Goal: Task Accomplishment & Management: Manage account settings

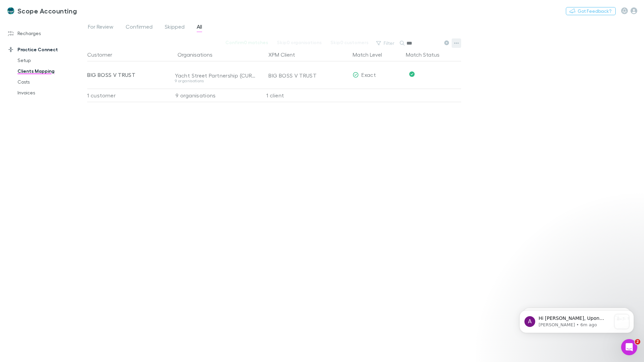
click at [455, 44] on icon "button" at bounding box center [456, 42] width 5 height 5
click at [482, 101] on div at bounding box center [322, 181] width 644 height 362
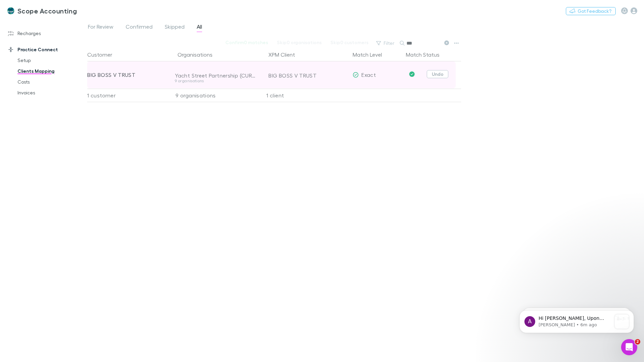
click at [437, 74] on button "Undo" at bounding box center [438, 74] width 22 height 8
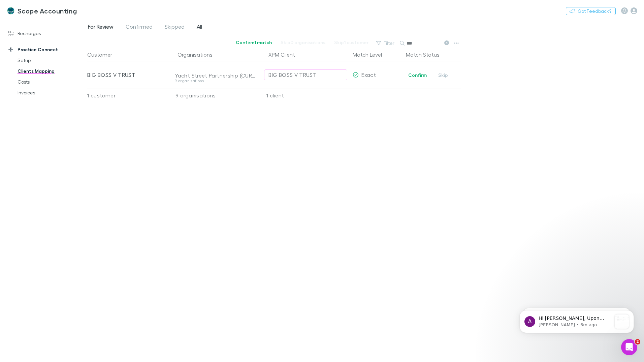
click at [98, 26] on span "For Review" at bounding box center [101, 27] width 26 height 9
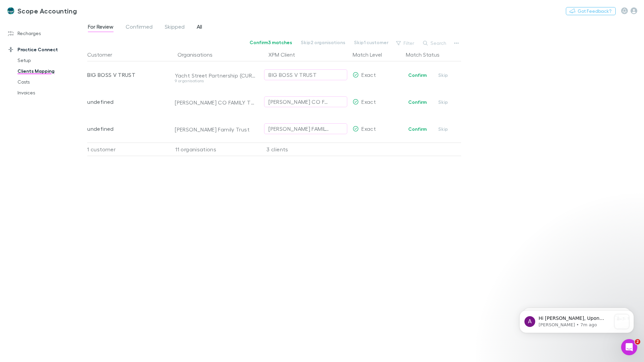
click at [199, 26] on span "All" at bounding box center [199, 27] width 5 height 9
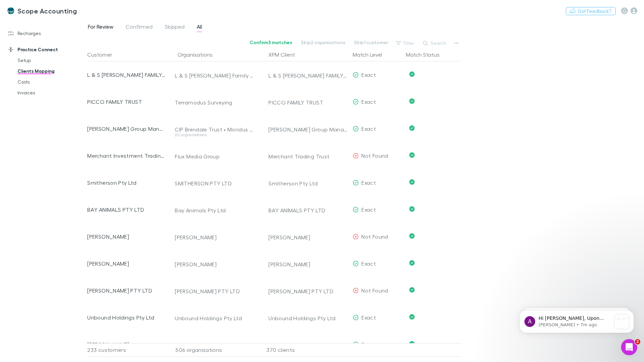
click at [96, 26] on span "For Review" at bounding box center [101, 27] width 26 height 9
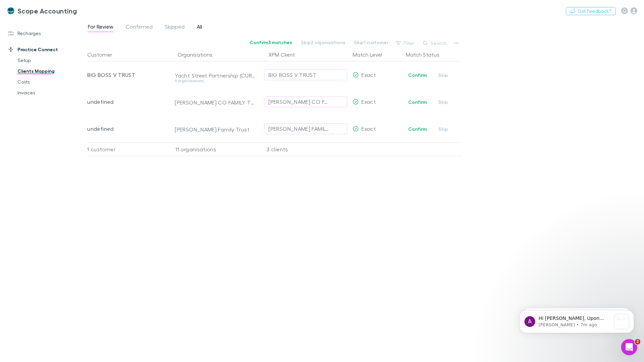
click at [197, 28] on span "All" at bounding box center [199, 27] width 5 height 9
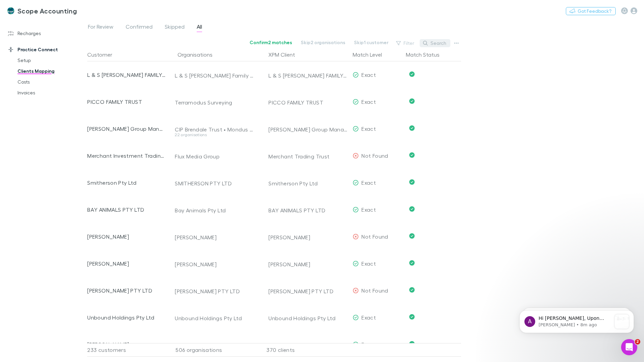
click at [437, 43] on button "Search" at bounding box center [435, 43] width 31 height 8
click at [416, 44] on input "text" at bounding box center [424, 42] width 34 height 9
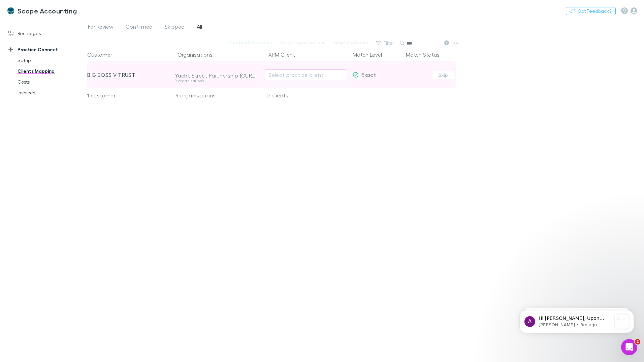
type input "***"
click at [365, 74] on span "Exact" at bounding box center [368, 74] width 14 height 6
click at [274, 77] on div "Select practice client" at bounding box center [305, 75] width 74 height 8
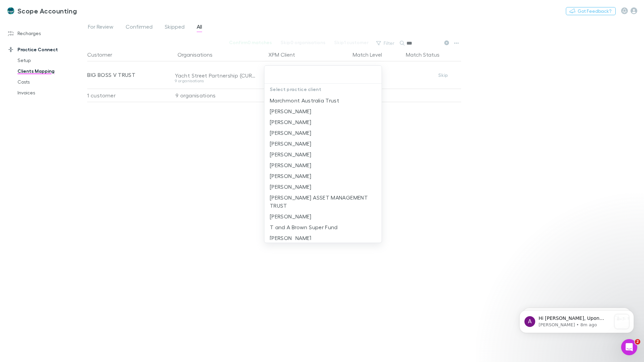
click at [234, 142] on div at bounding box center [322, 181] width 644 height 362
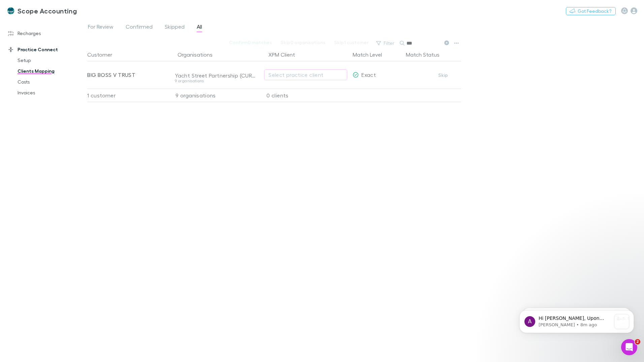
click at [200, 96] on div "9 organisations" at bounding box center [213, 95] width 91 height 13
click at [101, 24] on span "For Review" at bounding box center [101, 27] width 26 height 9
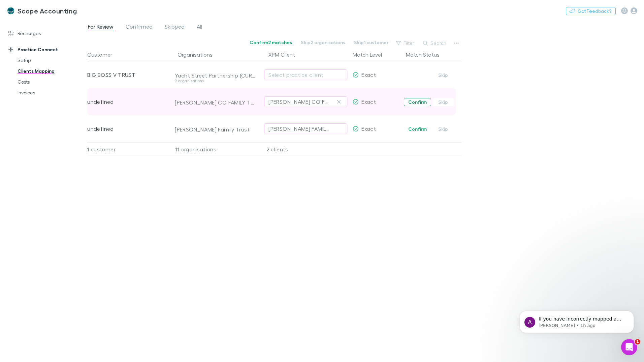
click at [412, 103] on button "Confirm" at bounding box center [417, 102] width 27 height 8
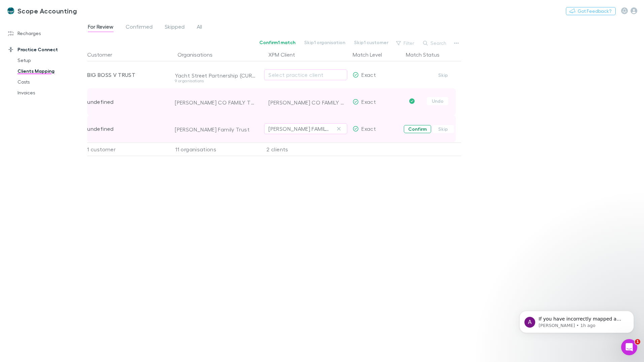
click at [413, 130] on button "Confirm" at bounding box center [417, 129] width 27 height 8
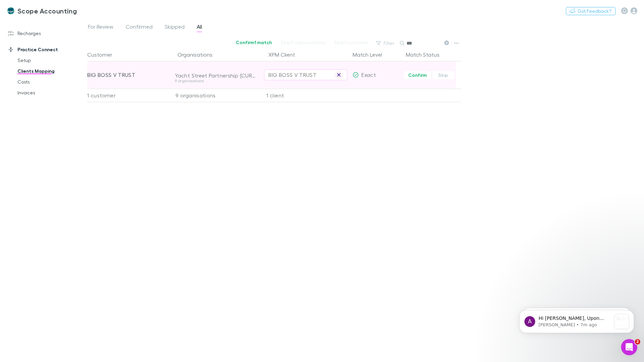
click at [339, 75] on icon "button" at bounding box center [338, 74] width 3 height 3
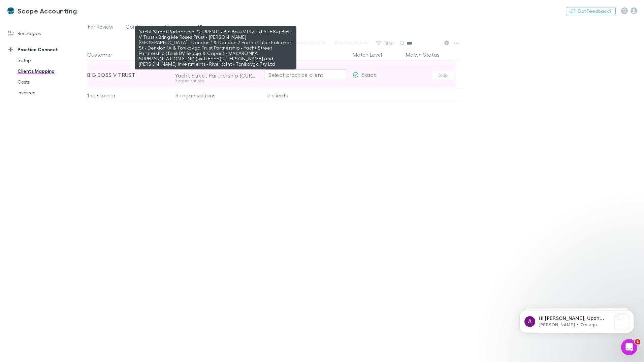
click at [214, 77] on div "Yacht Street Partnership (CURRENT) • Big Boss V Pty Ltd ATF Big Boss V Trust • …" at bounding box center [216, 75] width 82 height 7
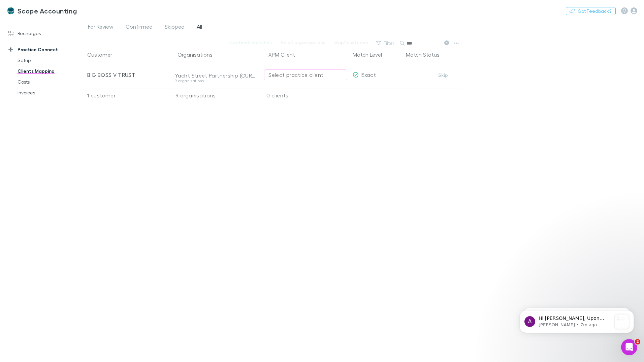
click at [282, 123] on div "Customer Organisations XPM Client Match Level Match Status BIG BOSS V TRUST Yac…" at bounding box center [274, 202] width 374 height 309
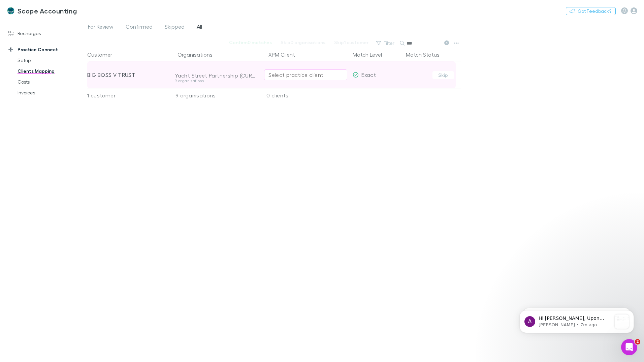
click at [193, 81] on div "9 organisations" at bounding box center [216, 81] width 82 height 4
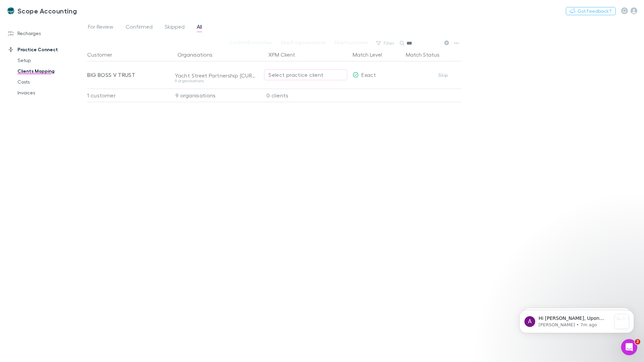
click at [269, 124] on div "Customer Organisations XPM Client Match Level Match Status BIG BOSS V TRUST Yac…" at bounding box center [274, 202] width 374 height 309
click at [101, 26] on span "For Review" at bounding box center [101, 27] width 26 height 9
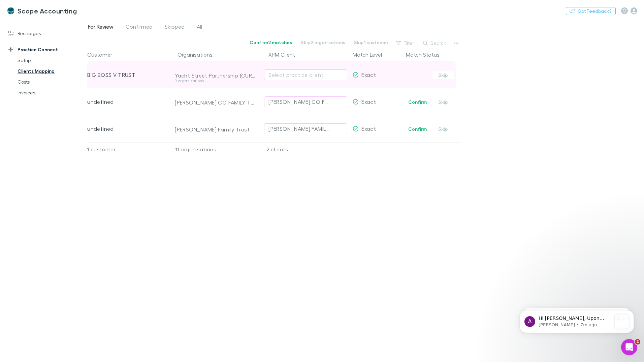
click at [128, 77] on div "BIG BOSS V TRUST" at bounding box center [126, 74] width 78 height 27
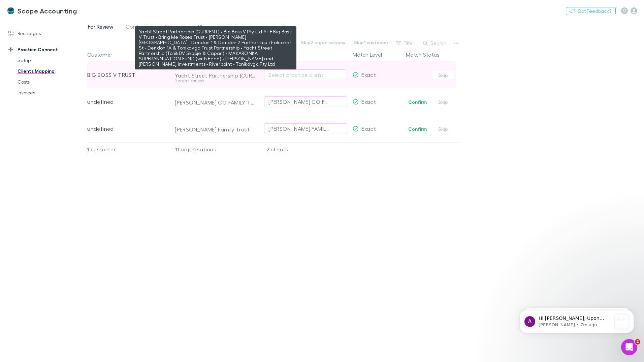
click at [195, 78] on div "Yacht Street Partnership (CURRENT) • Big Boss V Pty Ltd ATF Big Boss V Trust • …" at bounding box center [216, 75] width 82 height 7
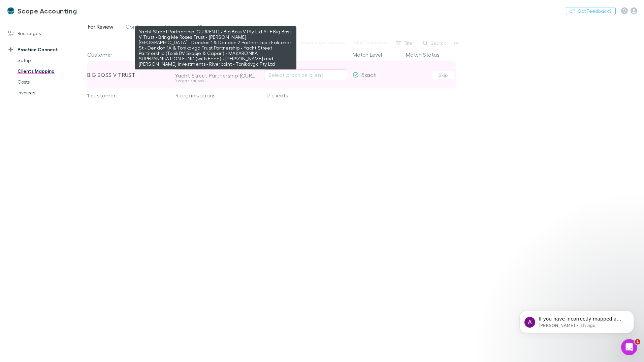
click at [217, 76] on div "Yacht Street Partnership (CURRENT) • Big Boss V Pty Ltd ATF Big Boss V Trust • …" at bounding box center [216, 75] width 82 height 7
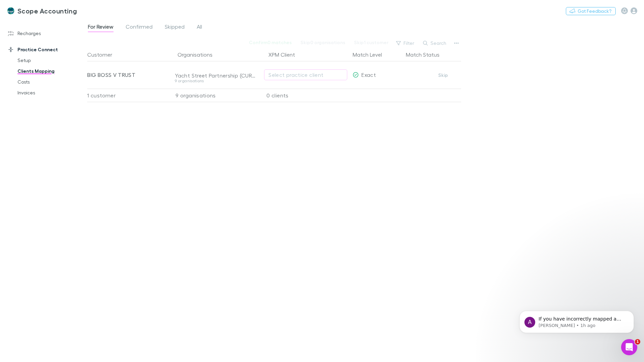
click at [193, 96] on div "9 organisations" at bounding box center [213, 95] width 91 height 13
click at [457, 42] on icon "button" at bounding box center [456, 42] width 5 height 5
click at [295, 129] on div at bounding box center [322, 181] width 644 height 362
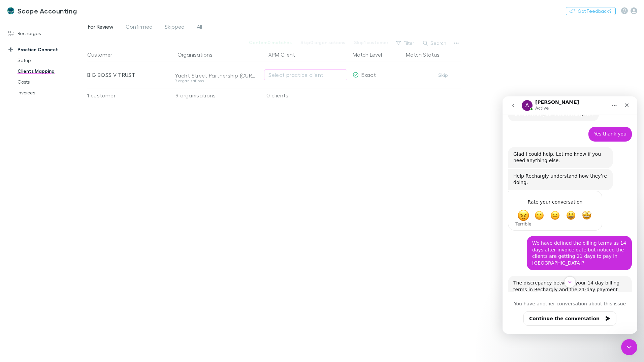
scroll to position [580, 0]
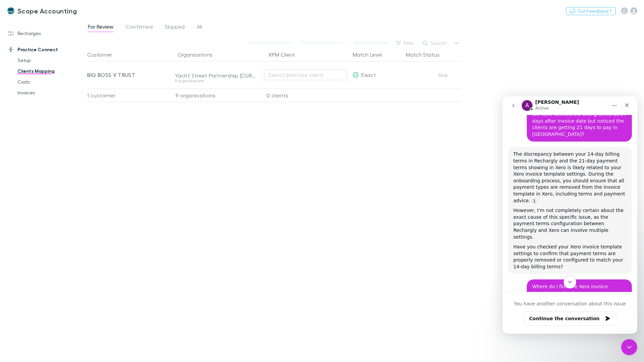
click at [570, 283] on icon "Scroll to bottom" at bounding box center [570, 282] width 6 height 6
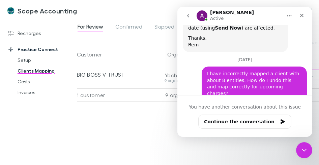
scroll to position [2585, 0]
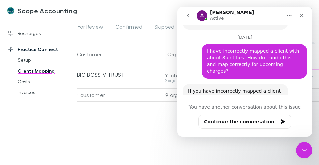
scroll to position [0, 132]
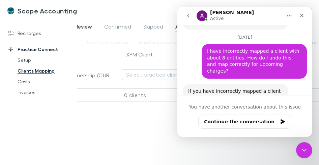
click at [85, 27] on span "For Review" at bounding box center [79, 27] width 26 height 9
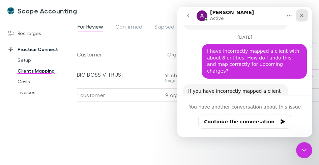
click at [301, 16] on icon "Close" at bounding box center [302, 16] width 4 height 4
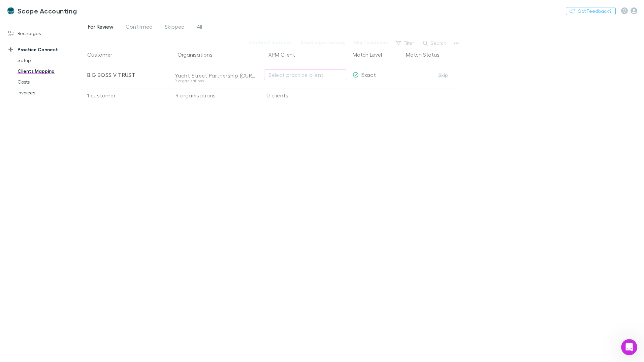
scroll to position [2478, 0]
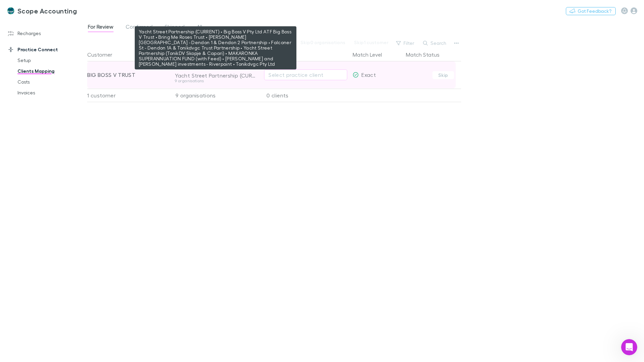
click at [194, 74] on div "Yacht Street Partnership (CURRENT) • Big Boss V Pty Ltd ATF Big Boss V Trust • …" at bounding box center [216, 75] width 82 height 7
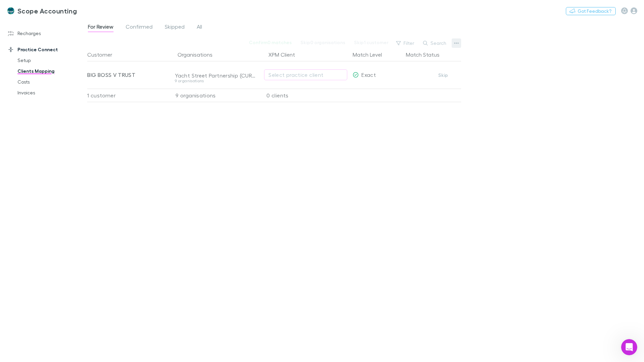
click at [318, 43] on icon "button" at bounding box center [456, 42] width 5 height 5
click at [132, 76] on div at bounding box center [322, 181] width 644 height 362
